Goal: Task Accomplishment & Management: Complete application form

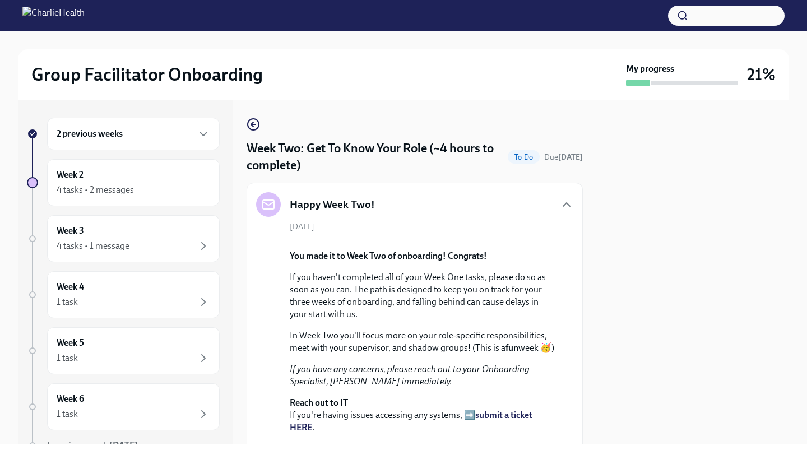
scroll to position [1023, 0]
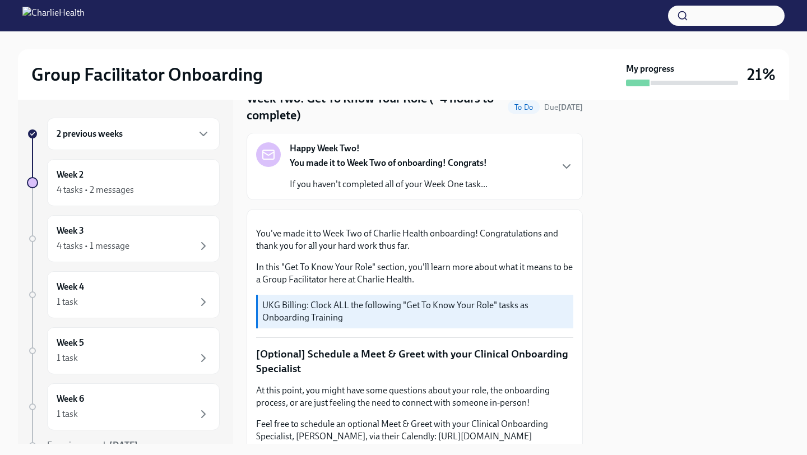
scroll to position [100, 0]
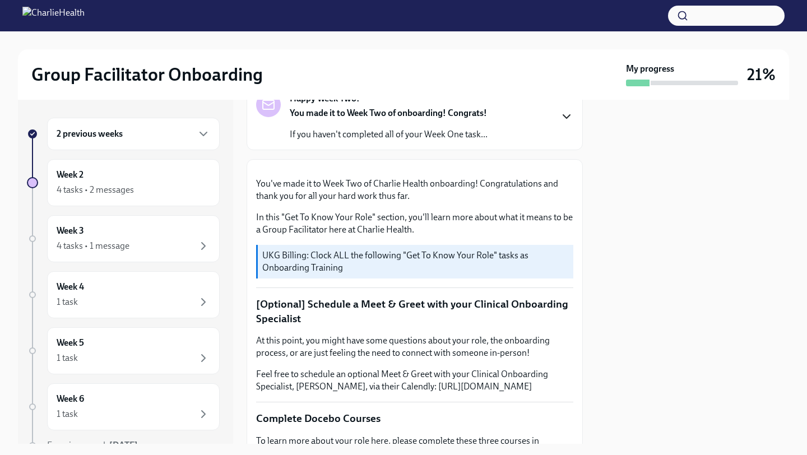
click at [569, 116] on icon "button" at bounding box center [567, 116] width 7 height 3
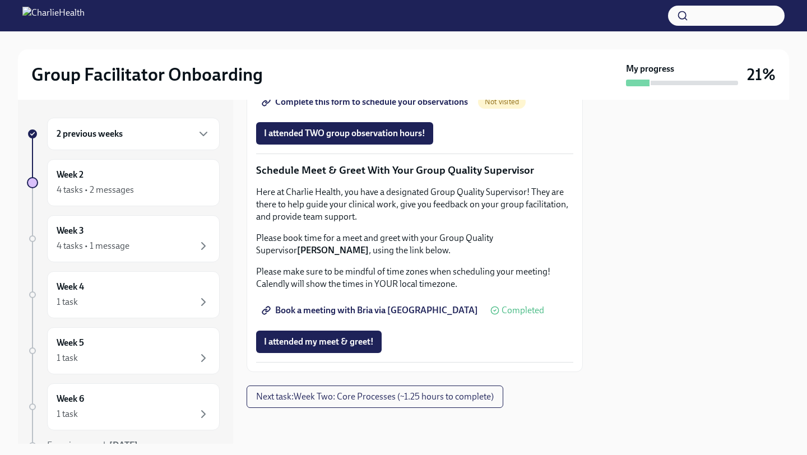
scroll to position [1465, 0]
click at [140, 235] on div "Week 3 4 tasks • 1 message" at bounding box center [134, 239] width 154 height 28
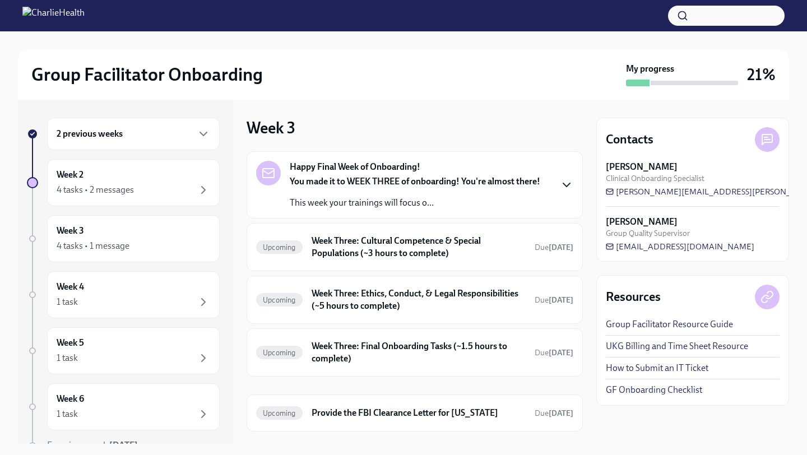
click at [570, 187] on icon "button" at bounding box center [566, 184] width 13 height 13
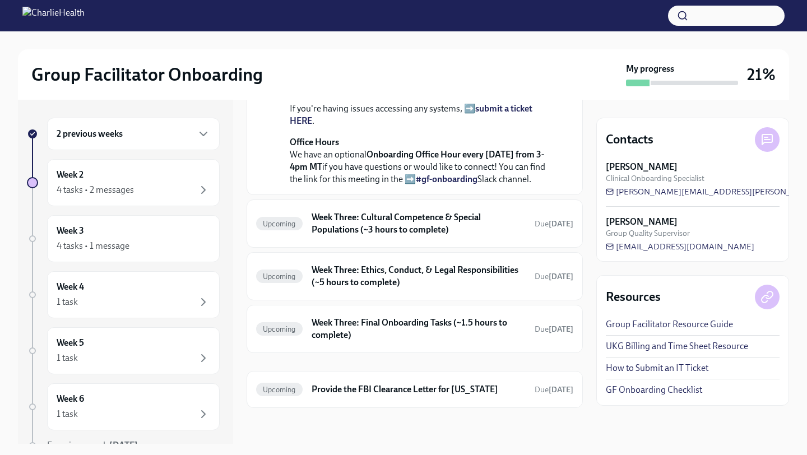
scroll to position [462, 0]
click at [424, 235] on h6 "Week Three: Cultural Competence & Special Populations (~3 hours to complete)" at bounding box center [419, 223] width 214 height 25
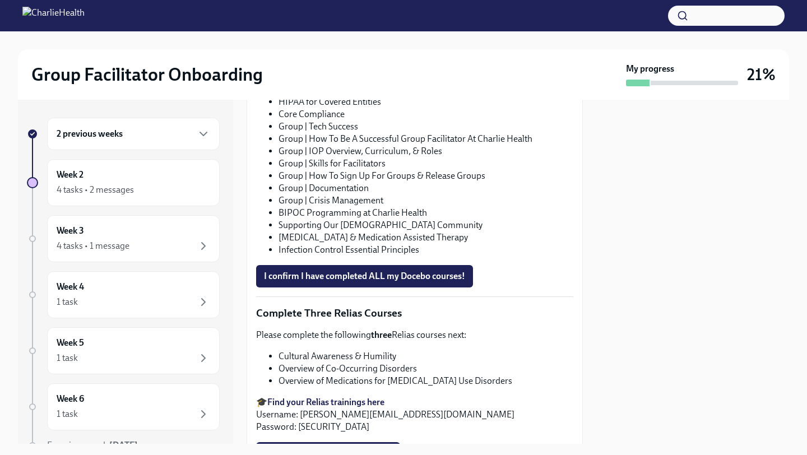
scroll to position [740, 0]
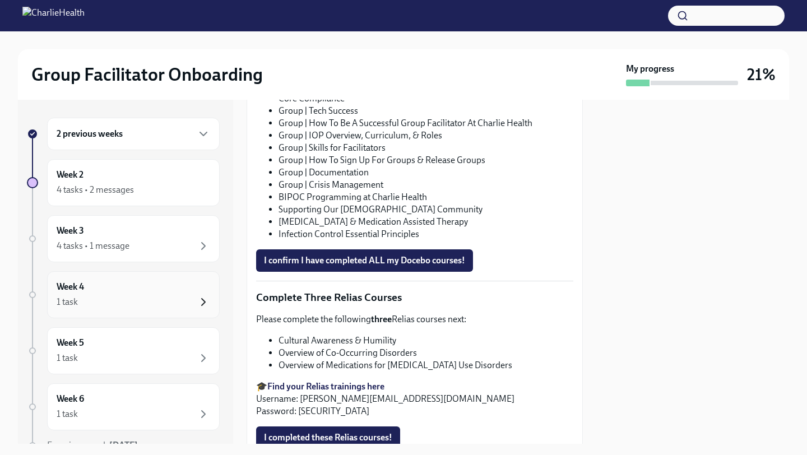
click at [199, 298] on icon "button" at bounding box center [203, 302] width 13 height 13
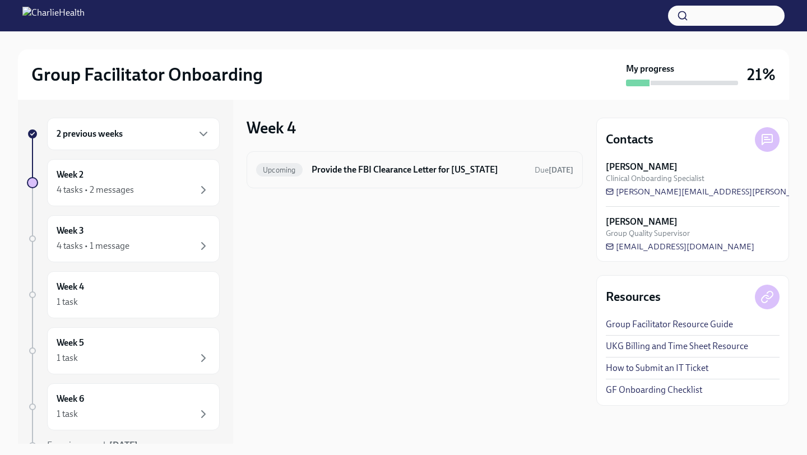
click at [520, 176] on h6 "Provide the FBI Clearance Letter for [US_STATE]" at bounding box center [419, 170] width 214 height 12
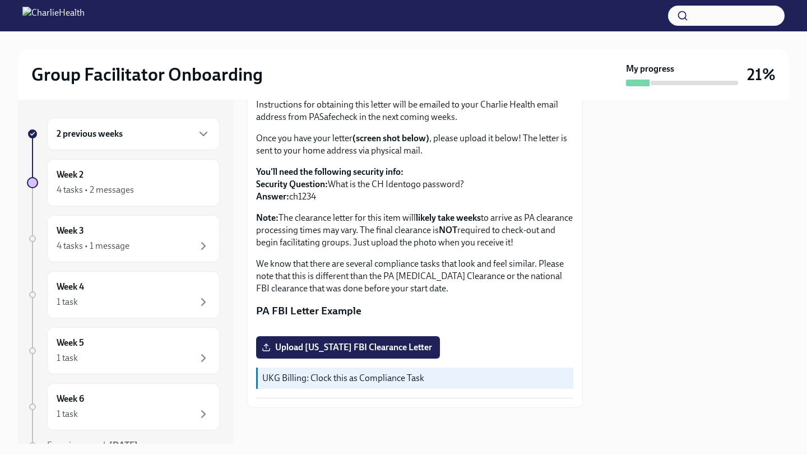
scroll to position [200, 0]
click at [164, 353] on div "1 task" at bounding box center [134, 358] width 154 height 13
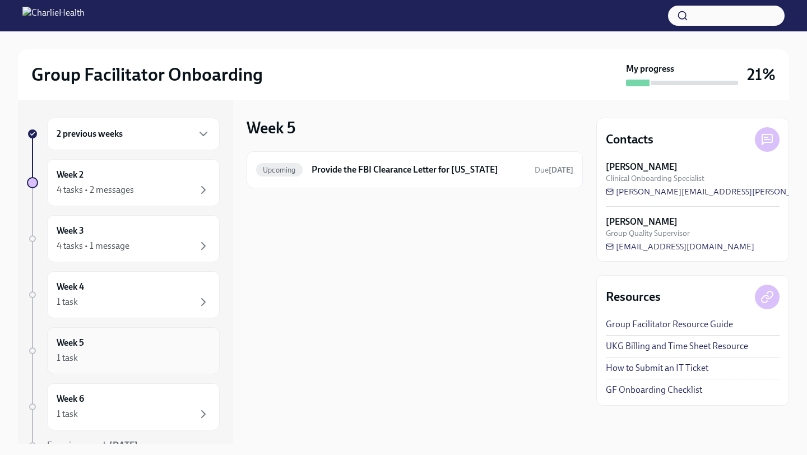
scroll to position [53, 0]
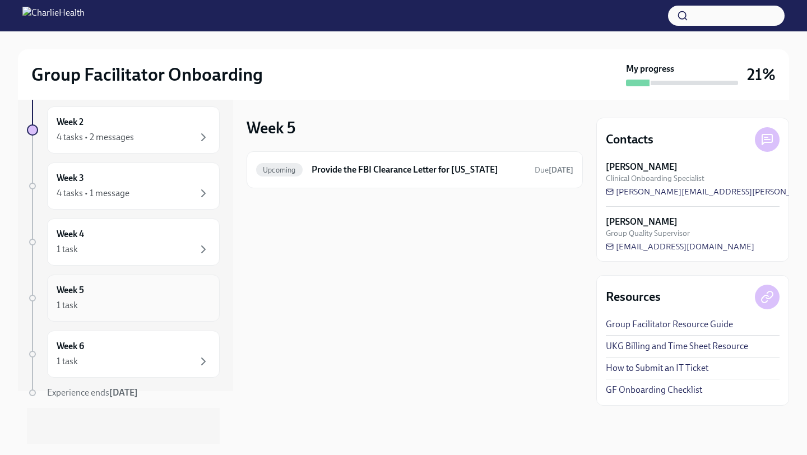
click at [144, 363] on div "1 task" at bounding box center [134, 361] width 154 height 13
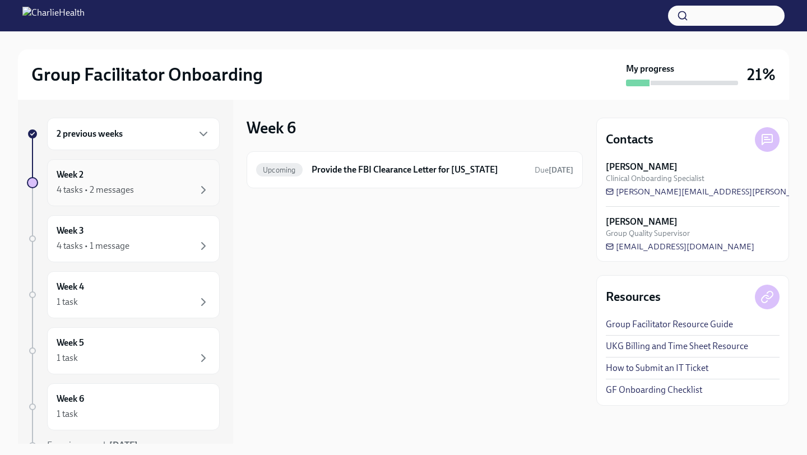
click at [130, 192] on div "4 tasks • 2 messages" at bounding box center [95, 190] width 77 height 12
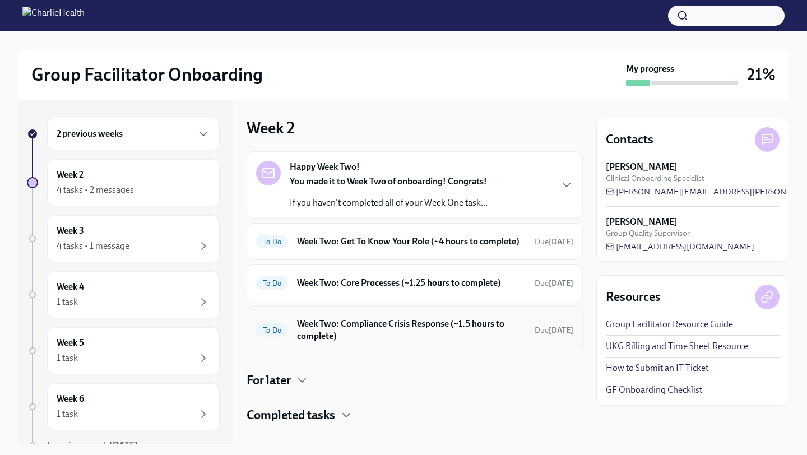
scroll to position [27, 0]
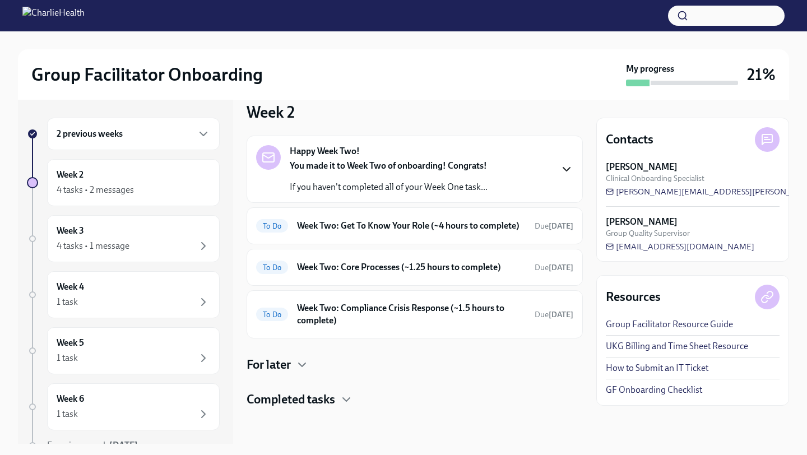
click at [571, 163] on icon "button" at bounding box center [566, 169] width 13 height 13
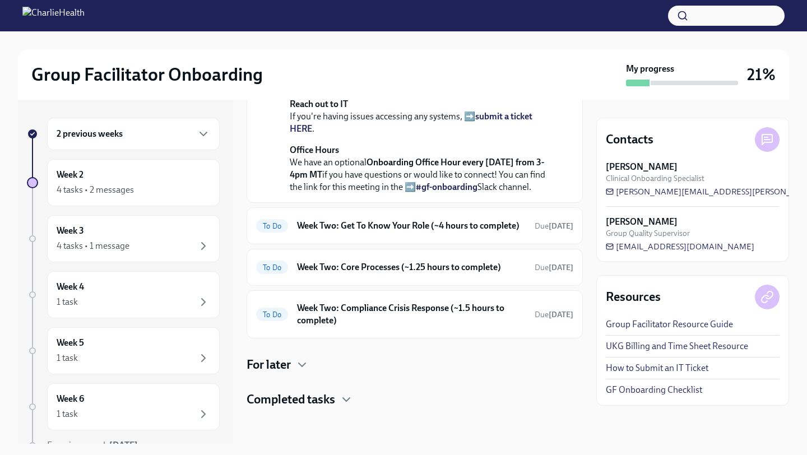
scroll to position [331, 0]
click at [426, 232] on h6 "Week Two: Get To Know Your Role (~4 hours to complete)" at bounding box center [411, 226] width 229 height 12
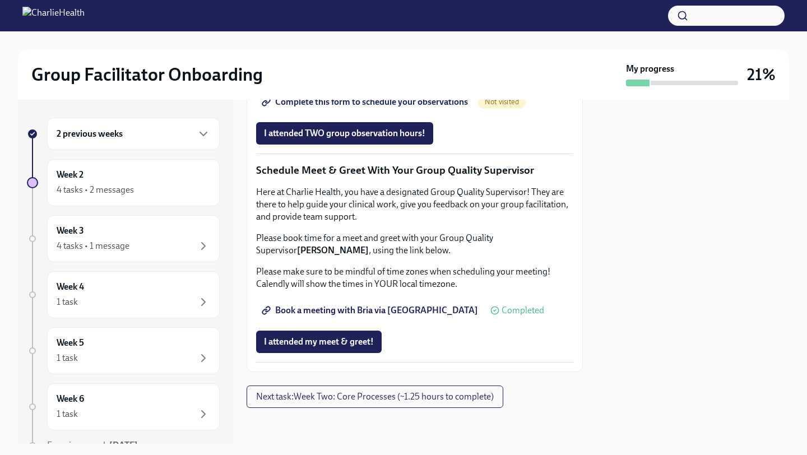
scroll to position [1093, 0]
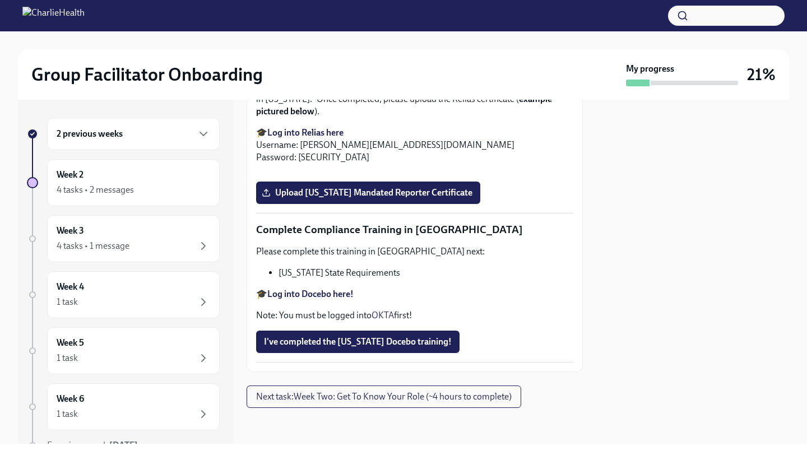
scroll to position [2387, 0]
click at [414, 199] on span "Upload [US_STATE] Mandated Reporter Certificate" at bounding box center [368, 192] width 209 height 11
click at [0, 0] on input "Upload [US_STATE] Mandated Reporter Certificate" at bounding box center [0, 0] width 0 height 0
click at [318, 299] on strong "Log into Docebo here!" at bounding box center [310, 294] width 86 height 11
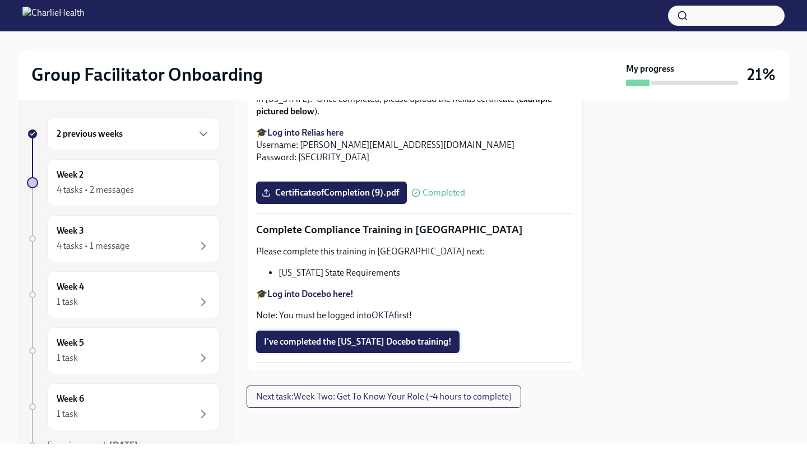
click at [334, 339] on span "I've completed the Louisiana Docebo training!" at bounding box center [358, 341] width 188 height 11
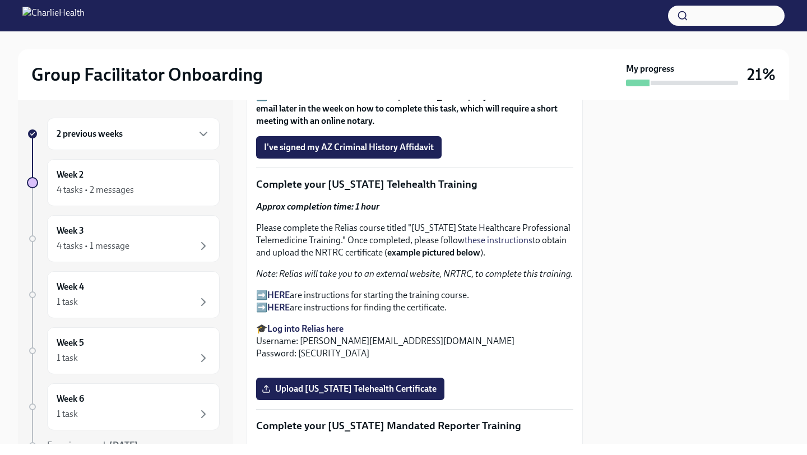
scroll to position [1578, 0]
click at [278, 296] on strong "HERE" at bounding box center [278, 295] width 22 height 11
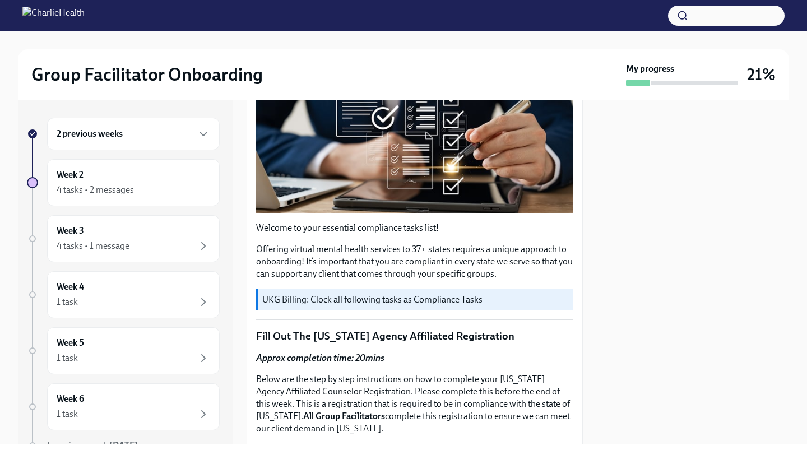
scroll to position [0, 0]
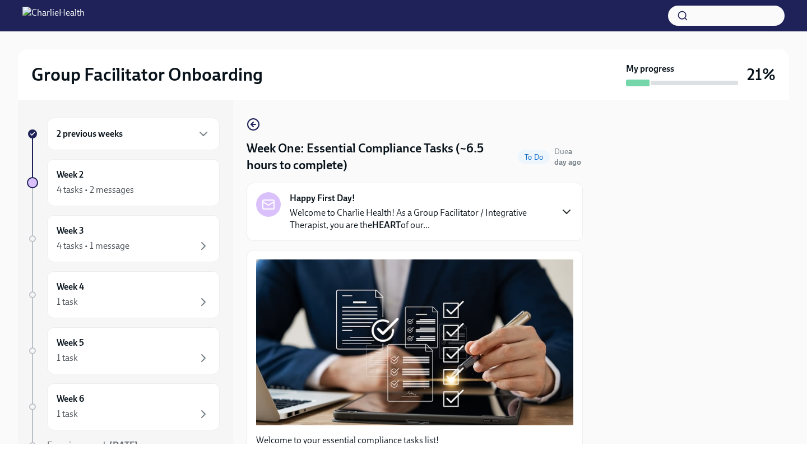
click at [567, 215] on icon "button" at bounding box center [566, 211] width 13 height 13
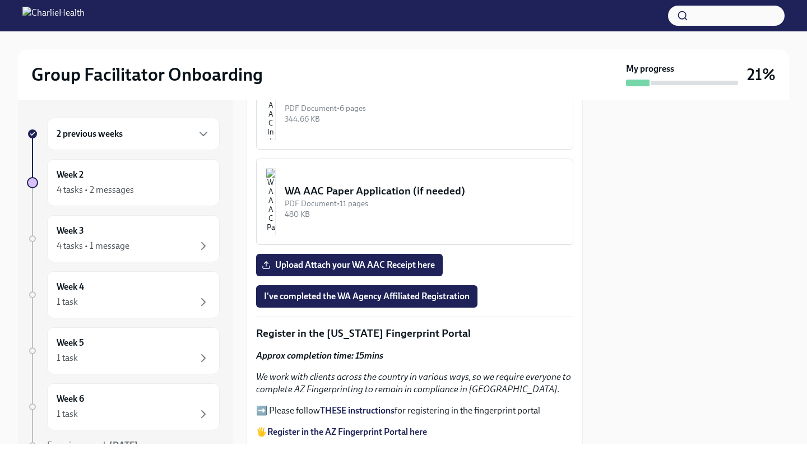
scroll to position [1489, 0]
